Goal: Transaction & Acquisition: Purchase product/service

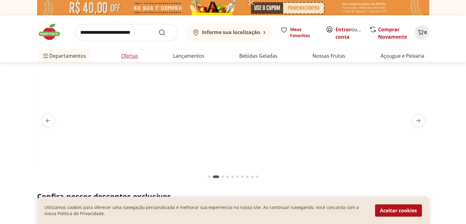
click at [129, 57] on link "Ofertas" at bounding box center [129, 55] width 17 height 7
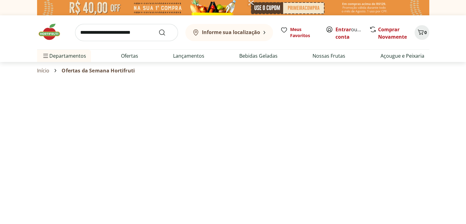
select select "**********"
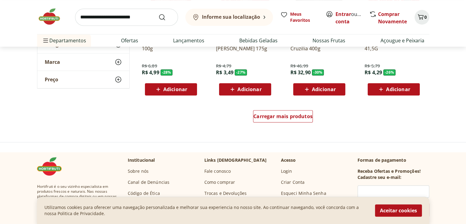
scroll to position [403, 0]
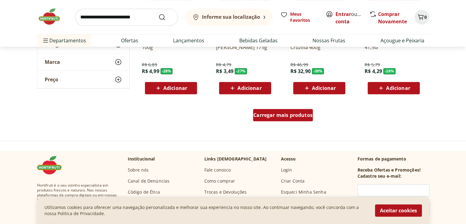
click at [280, 117] on span "Carregar mais produtos" at bounding box center [282, 114] width 59 height 5
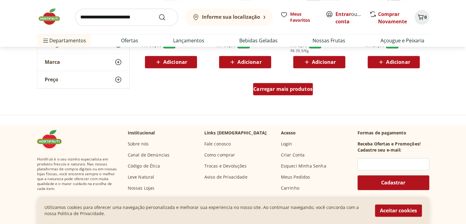
scroll to position [834, 0]
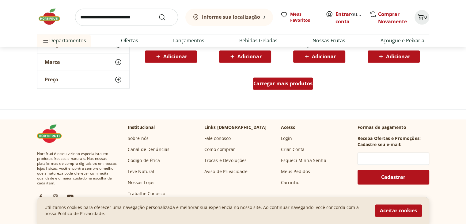
click at [292, 81] on span "Carregar mais produtos" at bounding box center [282, 83] width 59 height 5
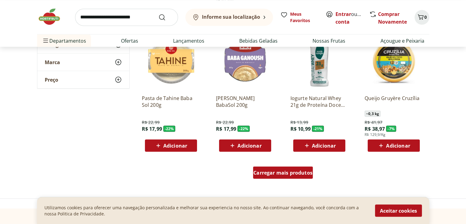
scroll to position [1146, 0]
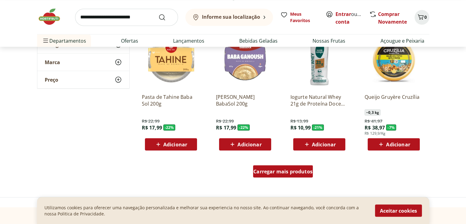
click at [290, 173] on span "Carregar mais produtos" at bounding box center [282, 171] width 59 height 5
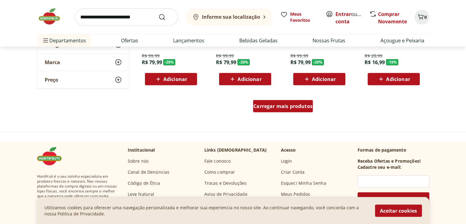
scroll to position [1611, 0]
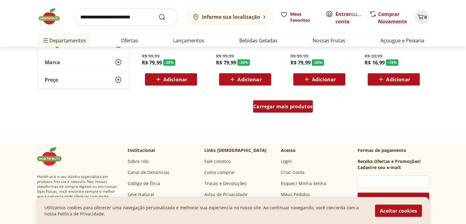
click at [301, 105] on span "Carregar mais produtos" at bounding box center [282, 106] width 59 height 5
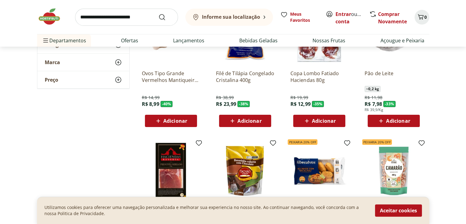
scroll to position [0, 0]
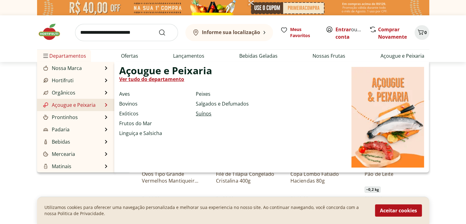
click at [208, 114] on link "Suínos" at bounding box center [204, 113] width 16 height 7
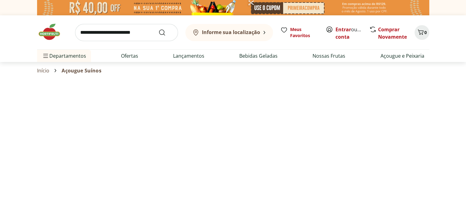
select select "**********"
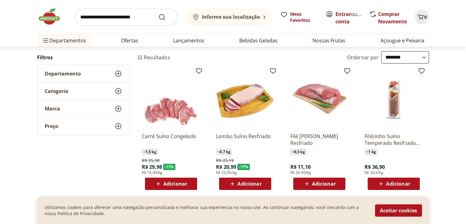
scroll to position [40, 0]
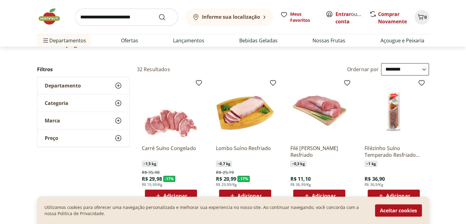
scroll to position [25, 0]
